Goal: Task Accomplishment & Management: Complete application form

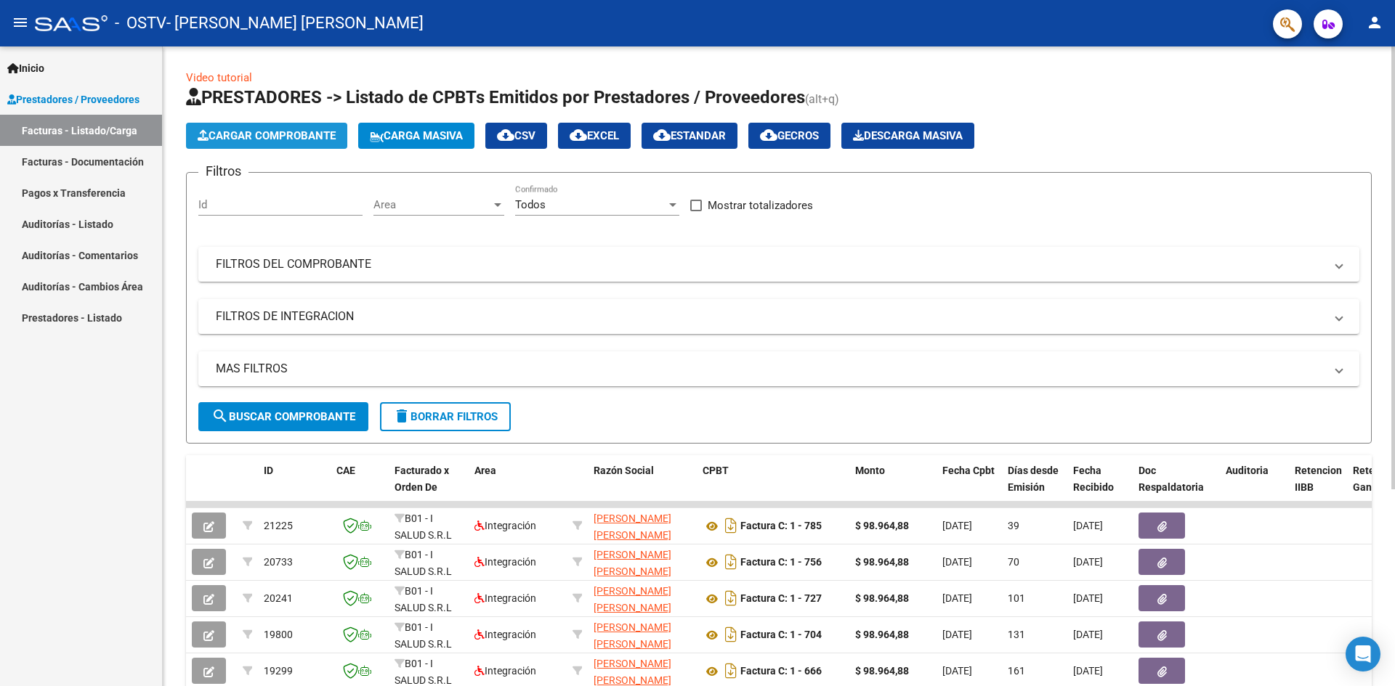
click at [264, 138] on span "Cargar Comprobante" at bounding box center [267, 135] width 138 height 13
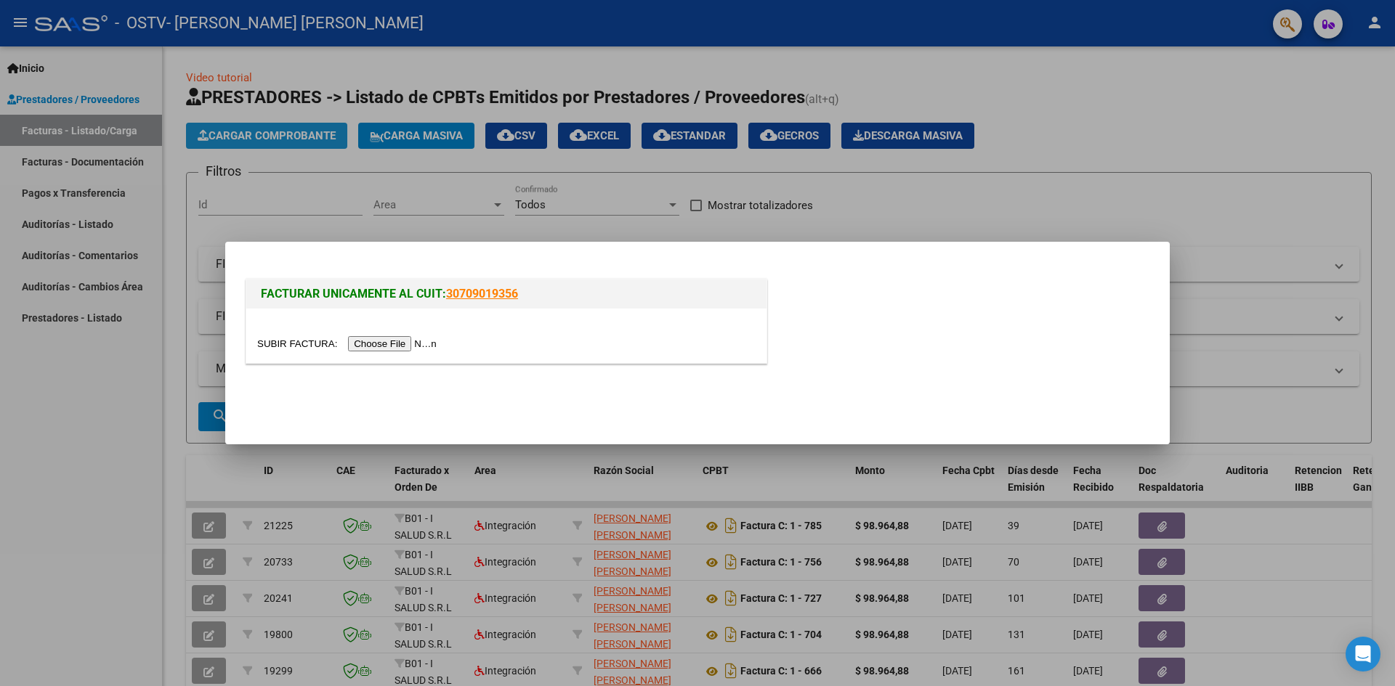
click at [296, 134] on div at bounding box center [697, 343] width 1395 height 686
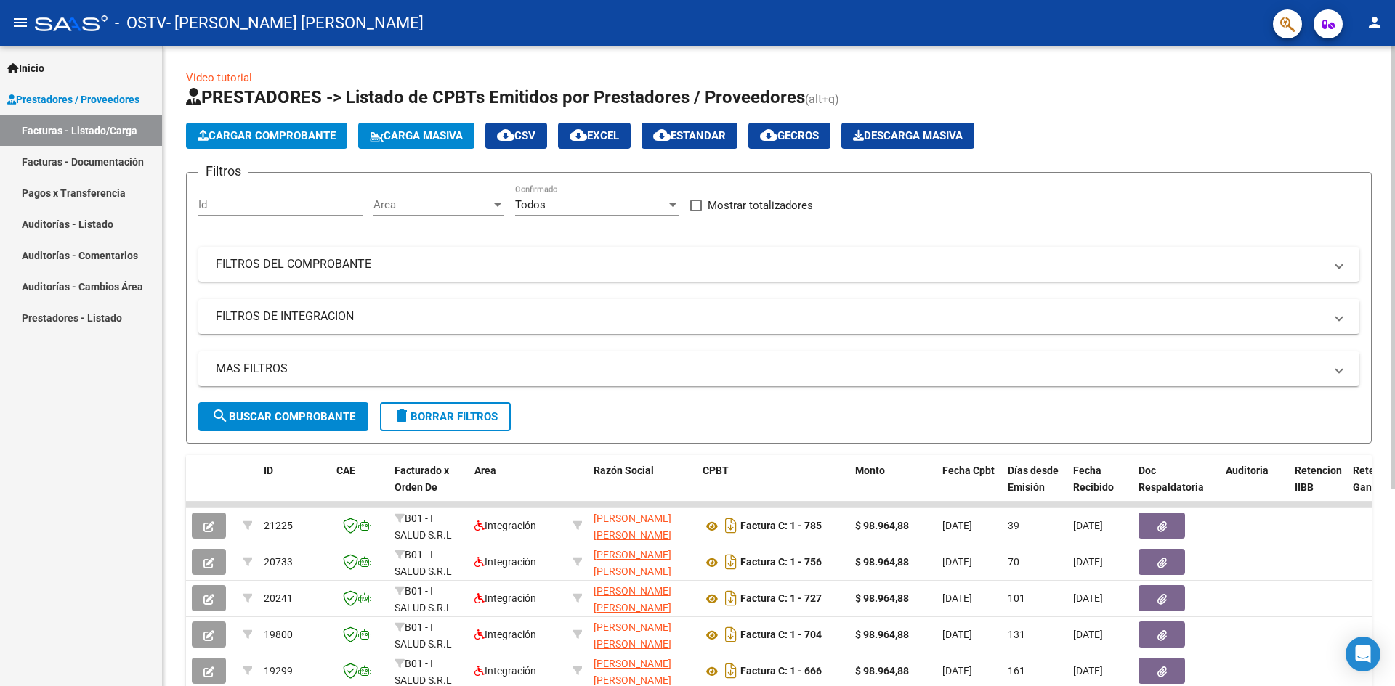
click at [304, 131] on span "Cargar Comprobante" at bounding box center [267, 135] width 138 height 13
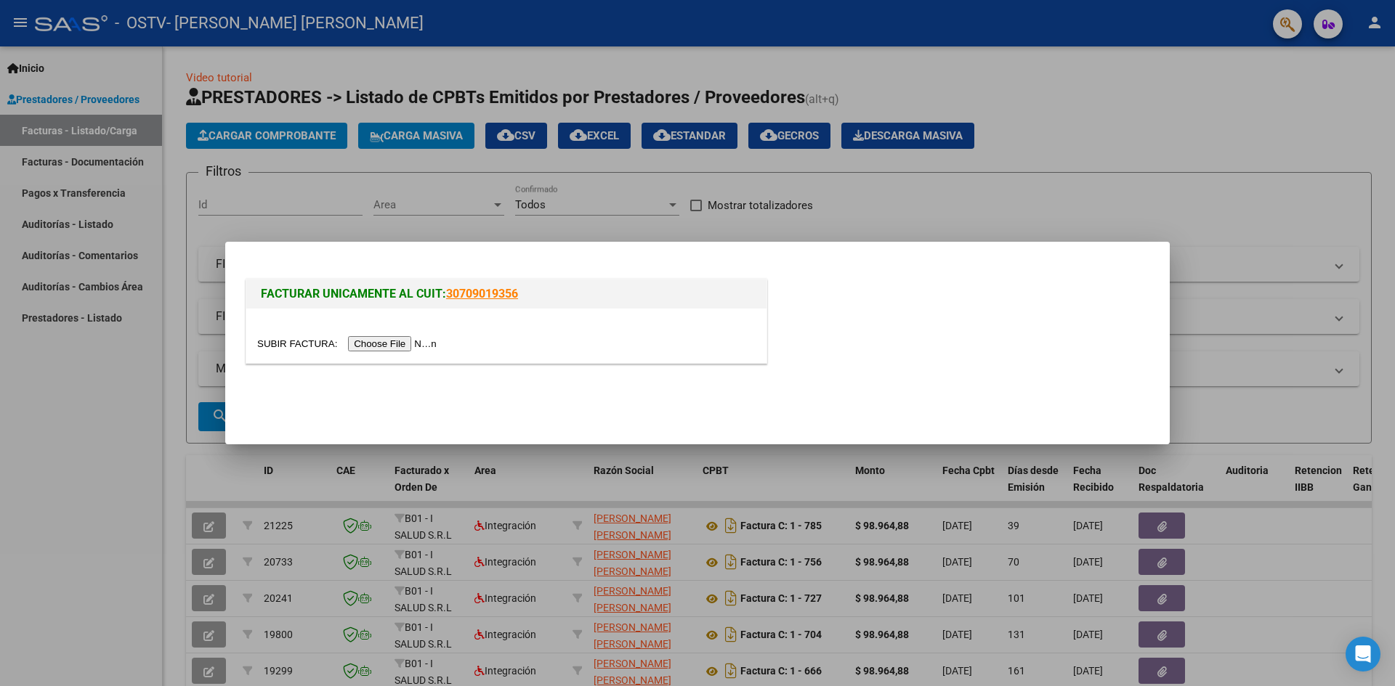
click at [410, 337] on input "file" at bounding box center [349, 343] width 184 height 15
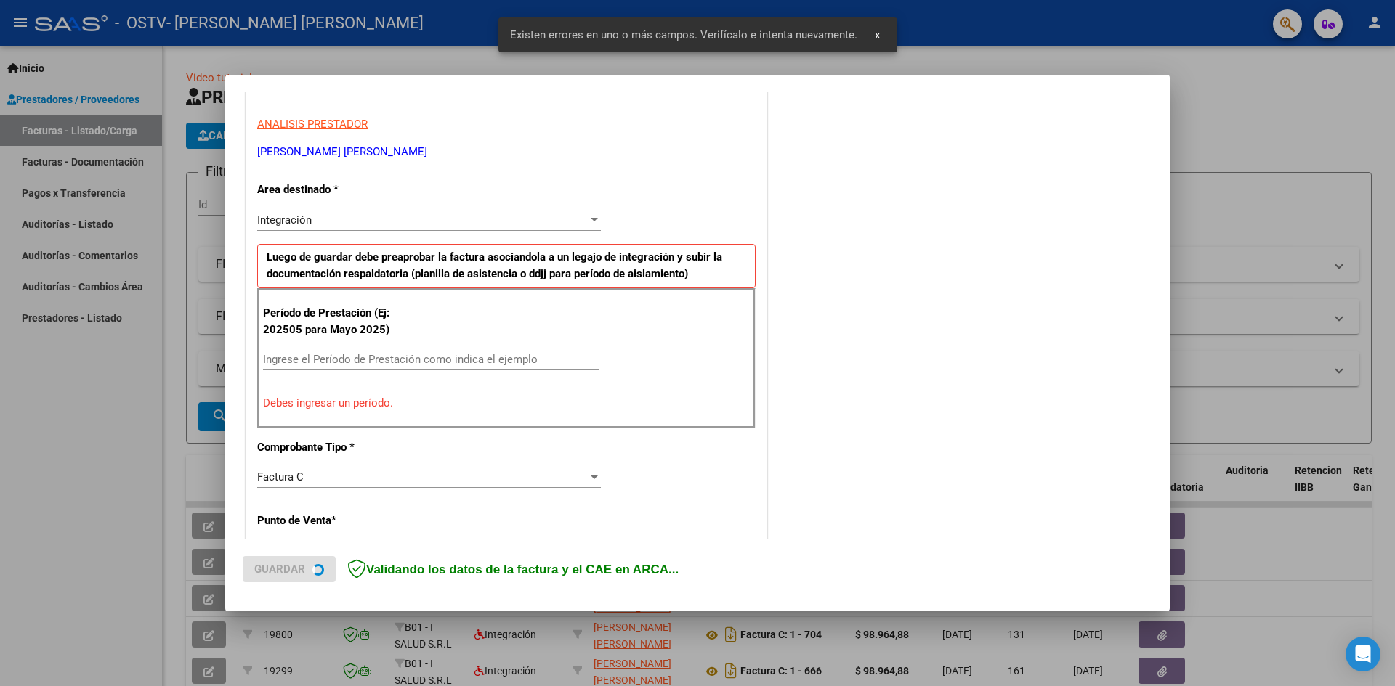
scroll to position [256, 0]
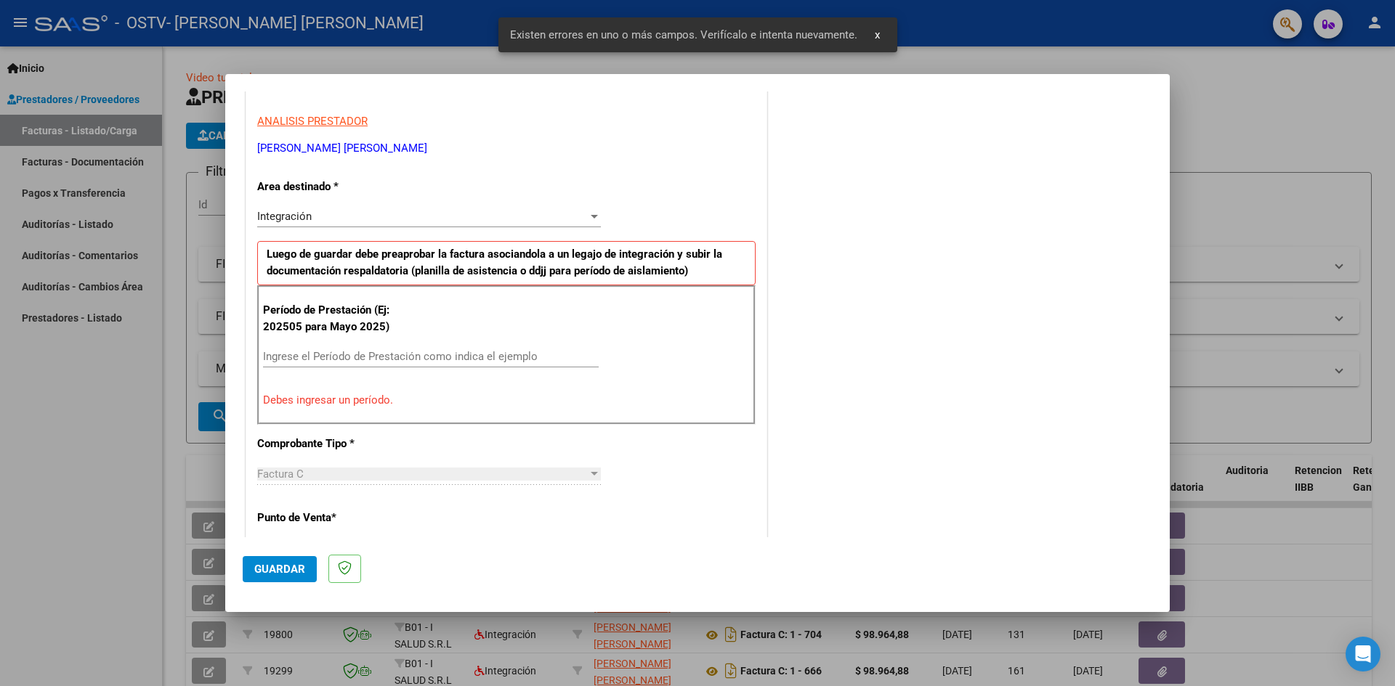
click at [303, 356] on input "Ingrese el Período de Prestación como indica el ejemplo" at bounding box center [431, 356] width 336 height 13
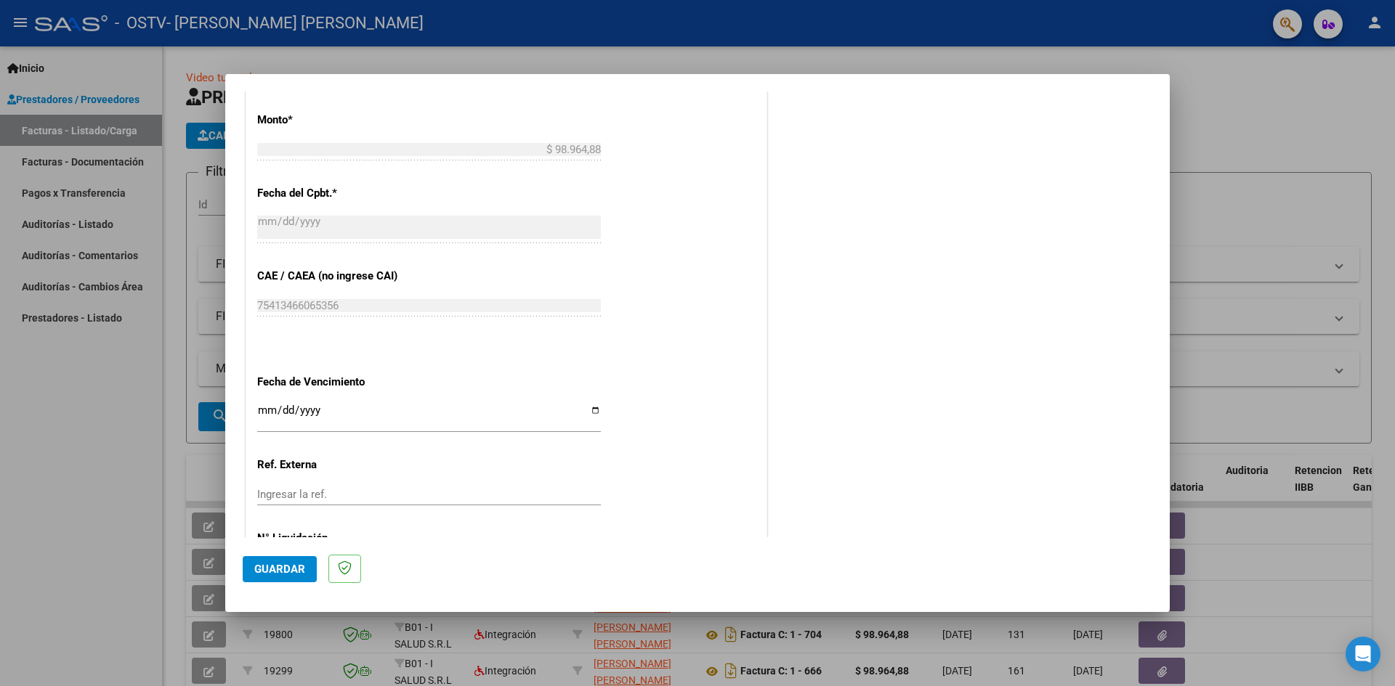
scroll to position [764, 0]
type input "202509"
click at [583, 410] on input "Ingresar la fecha" at bounding box center [429, 414] width 344 height 23
click at [588, 410] on input "Ingresar la fecha" at bounding box center [429, 414] width 344 height 23
type input "[DATE]"
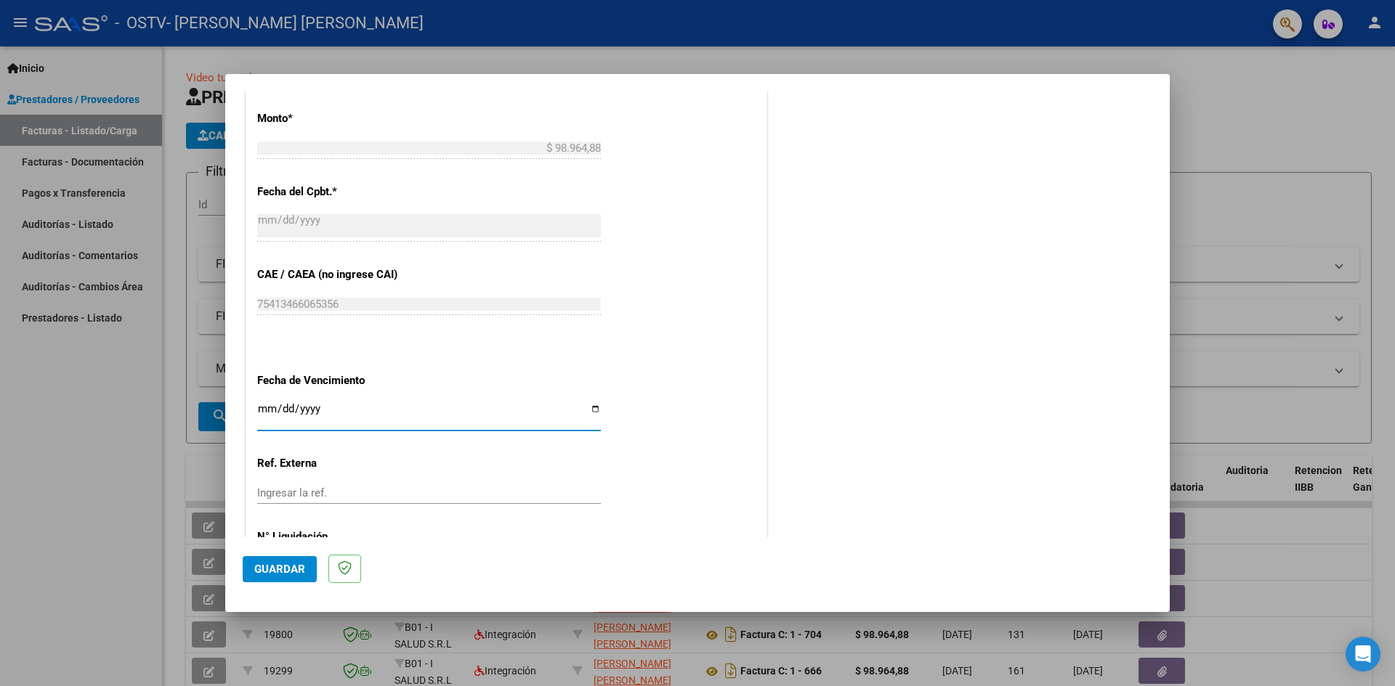
click at [286, 567] on span "Guardar" at bounding box center [279, 569] width 51 height 13
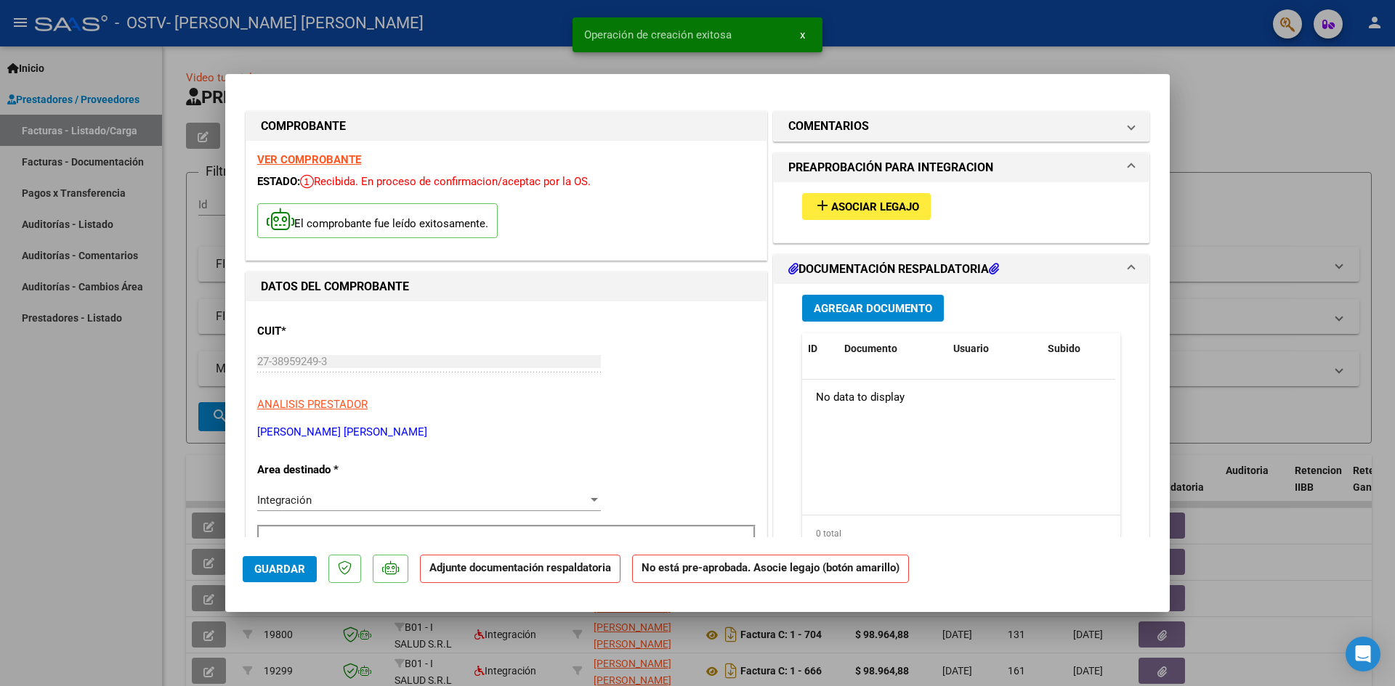
click at [872, 205] on span "Asociar Legajo" at bounding box center [875, 206] width 88 height 13
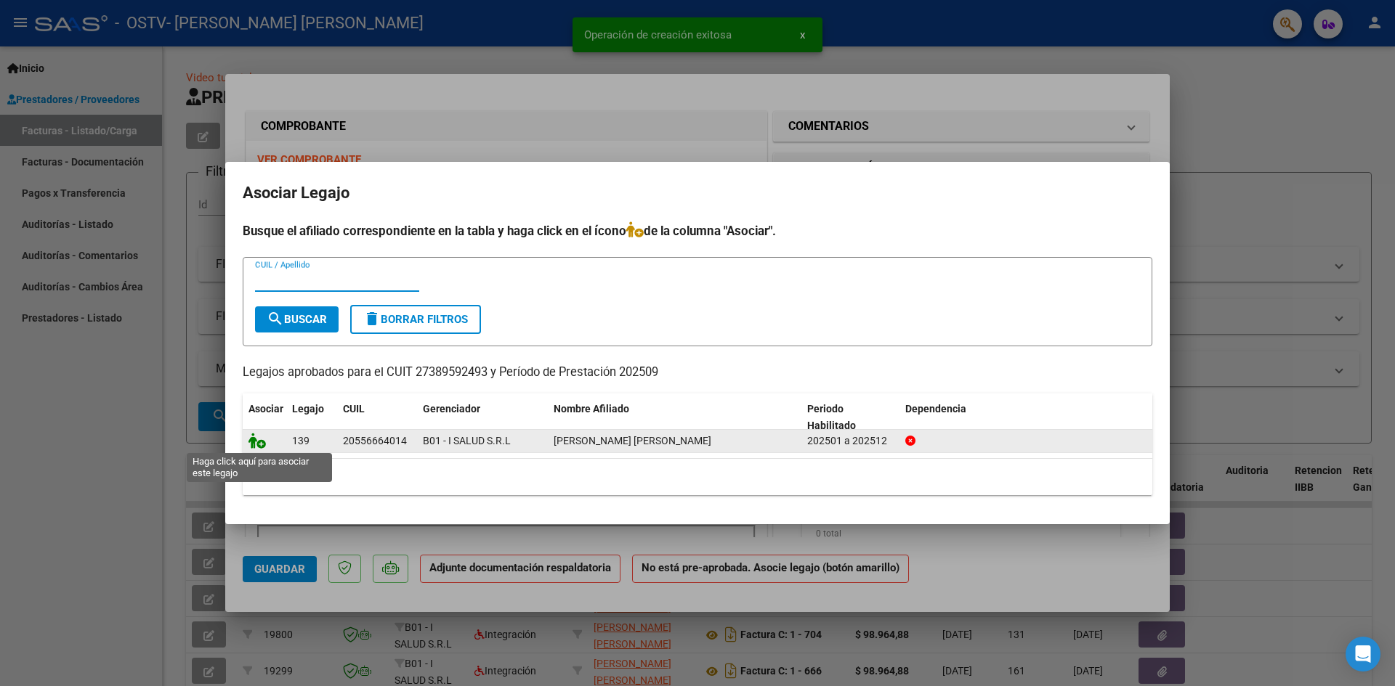
click at [254, 439] on icon at bounding box center [256, 441] width 17 height 16
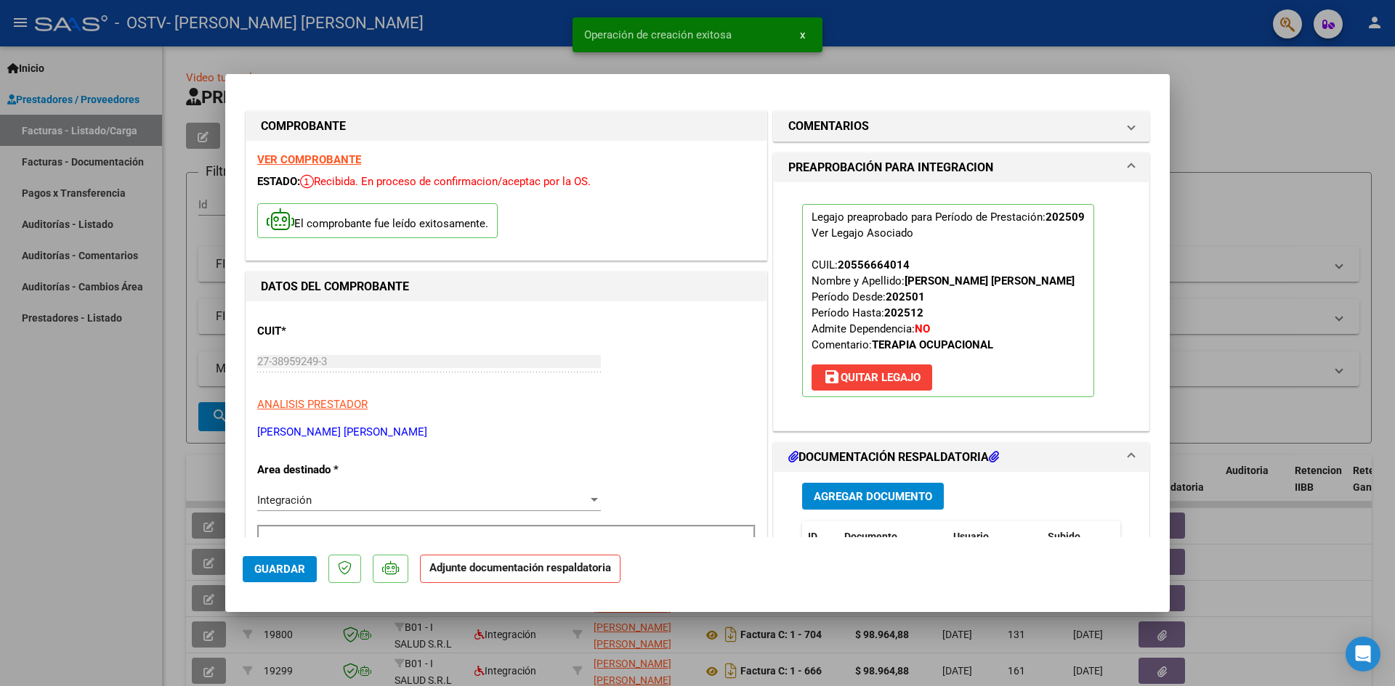
click at [860, 490] on span "Agregar Documento" at bounding box center [873, 496] width 118 height 13
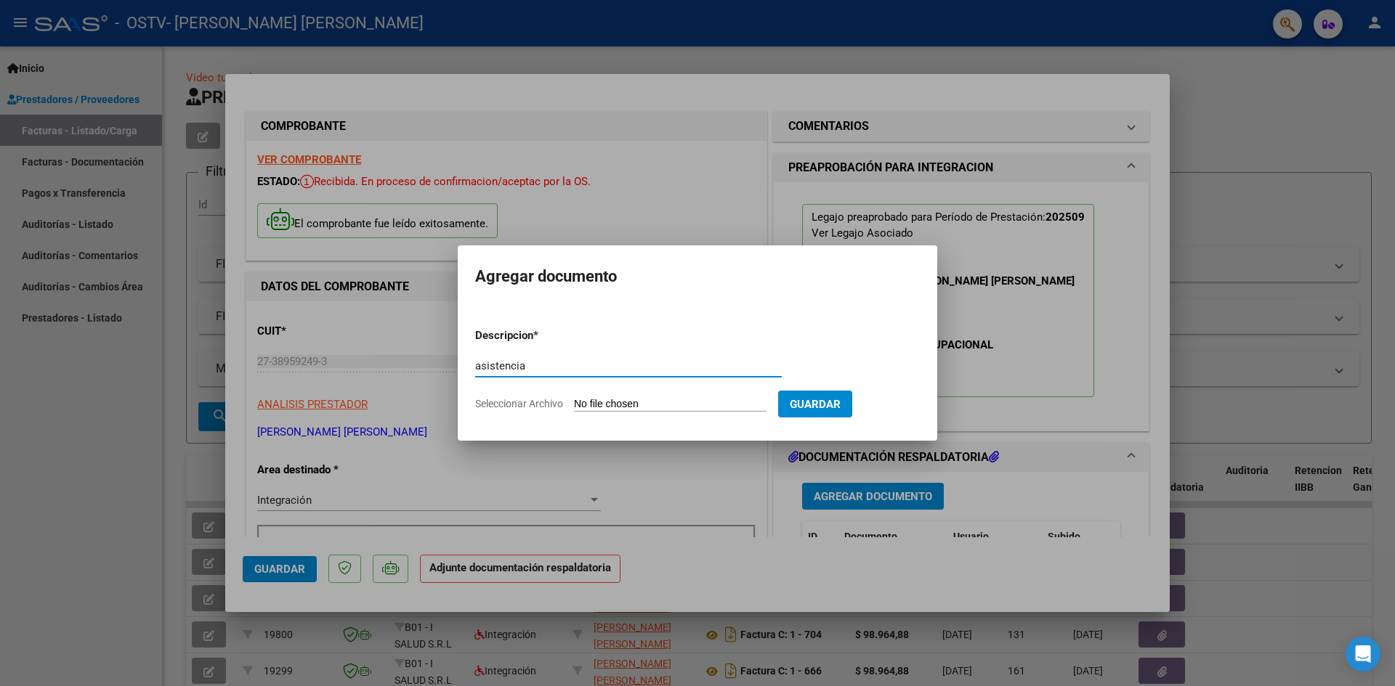
type input "asistencia"
click at [593, 403] on input "Seleccionar Archivo" at bounding box center [670, 405] width 193 height 14
type input "C:\fakepath\Asistencia [PERSON_NAME].pdf"
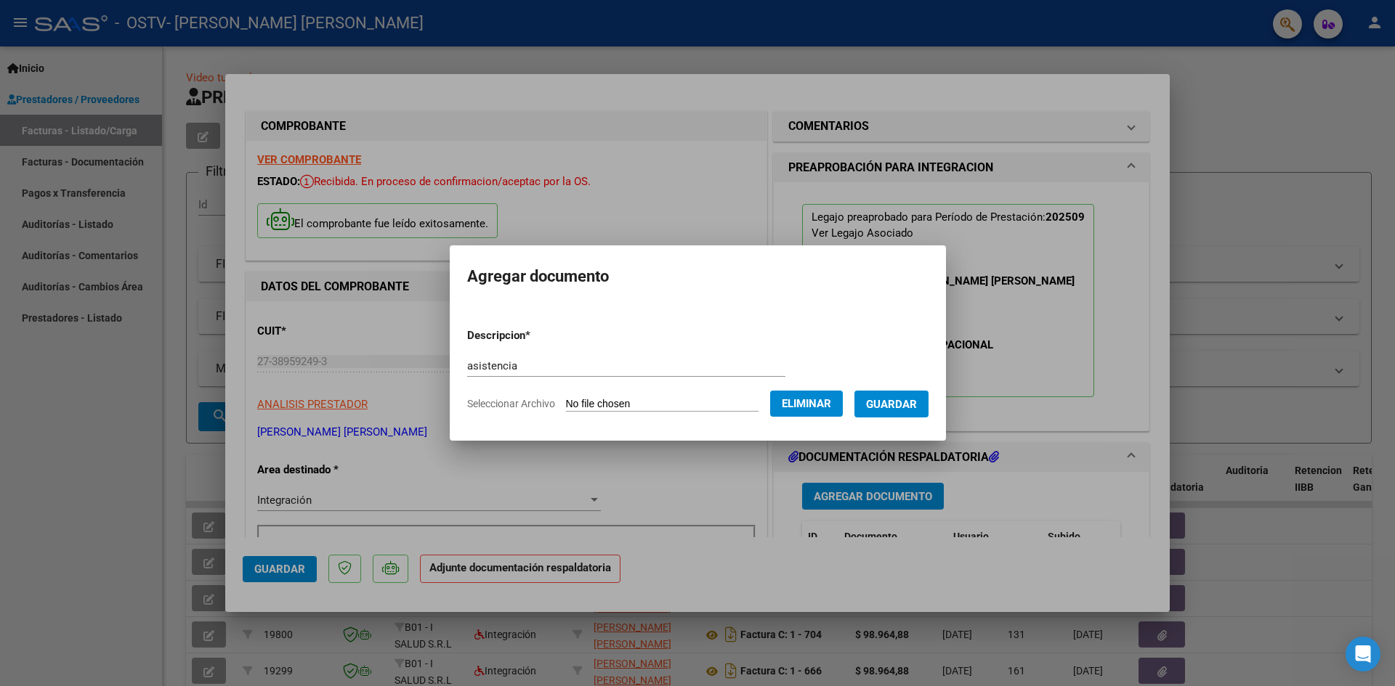
click at [911, 406] on span "Guardar" at bounding box center [891, 404] width 51 height 13
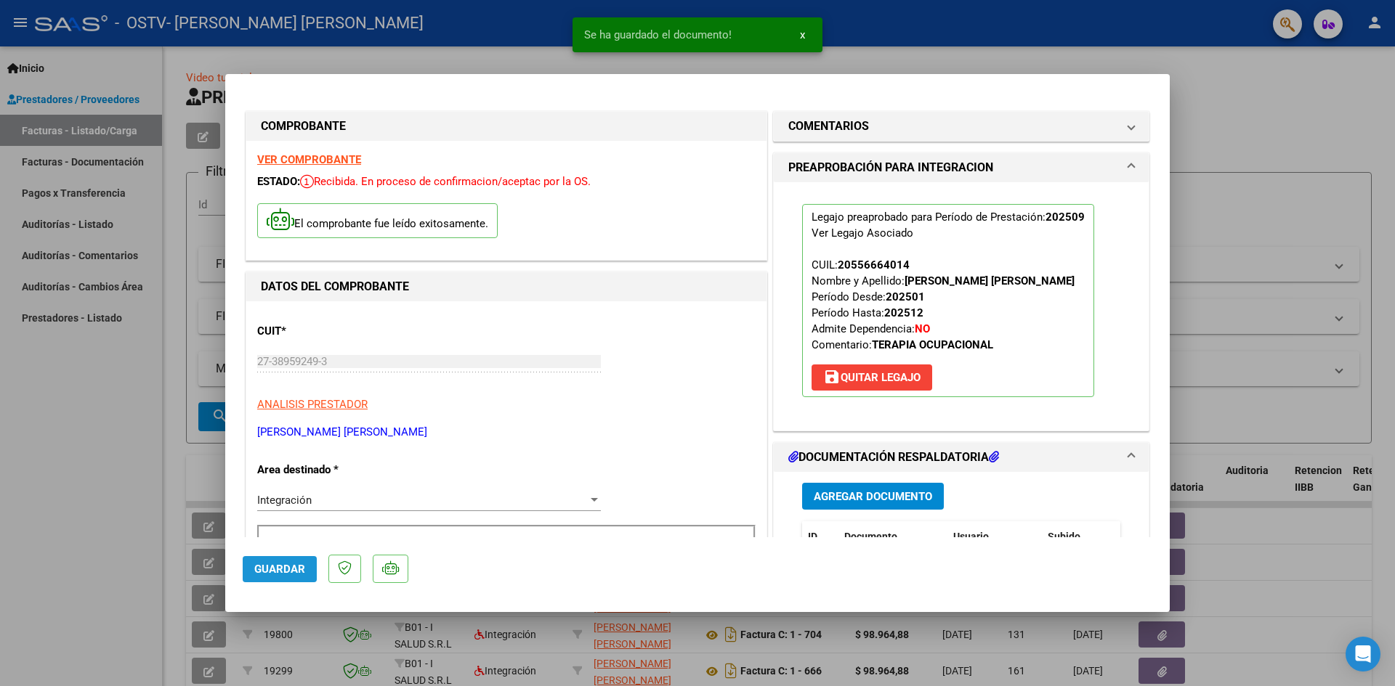
click at [280, 575] on span "Guardar" at bounding box center [279, 569] width 51 height 13
click at [112, 526] on div at bounding box center [697, 343] width 1395 height 686
type input "$ 0,00"
